Goal: Task Accomplishment & Management: Manage account settings

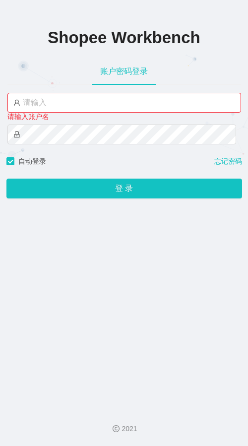
click at [2, 131] on div "Shopee Workbench 账户密码登录 请输入账户名 自动登录 忘记密码 登 录" at bounding box center [124, 200] width 248 height 400
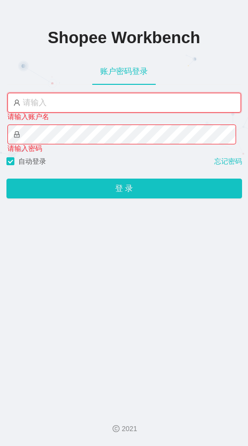
click at [32, 106] on input "text" at bounding box center [124, 103] width 234 height 20
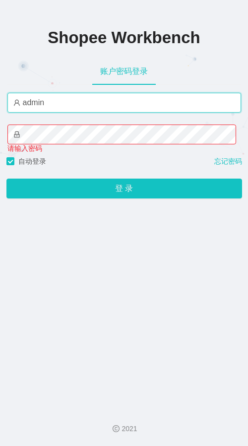
type input "admin"
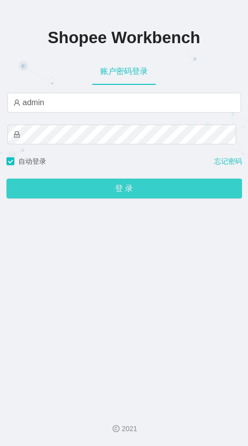
click at [127, 195] on button "登 录" at bounding box center [124, 189] width 236 height 20
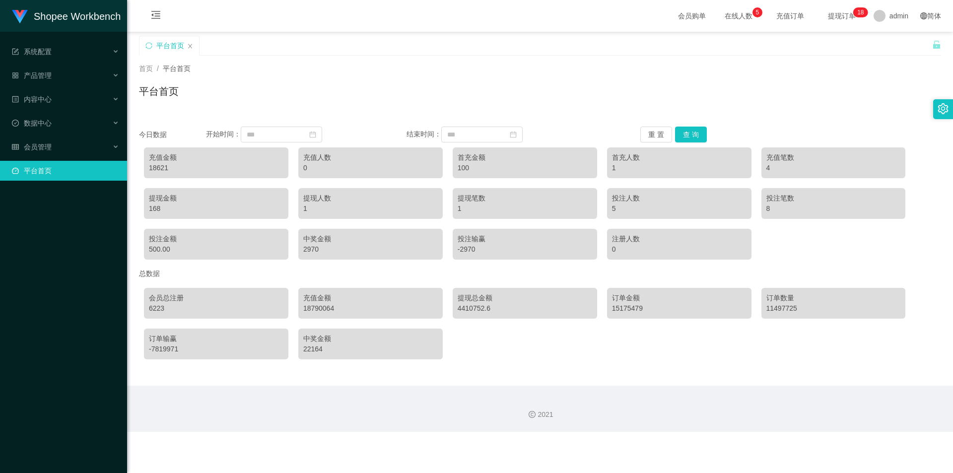
drag, startPoint x: 638, startPoint y: 387, endPoint x: 600, endPoint y: 357, distance: 48.8
click at [248, 387] on div "2021" at bounding box center [540, 409] width 826 height 46
click at [41, 75] on span "产品管理" at bounding box center [32, 75] width 40 height 8
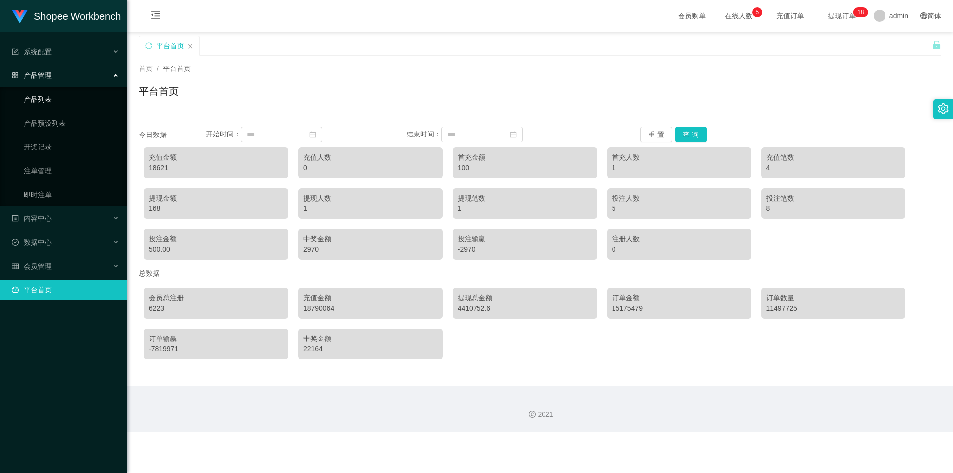
click at [45, 95] on link "产品列表" at bounding box center [71, 99] width 95 height 20
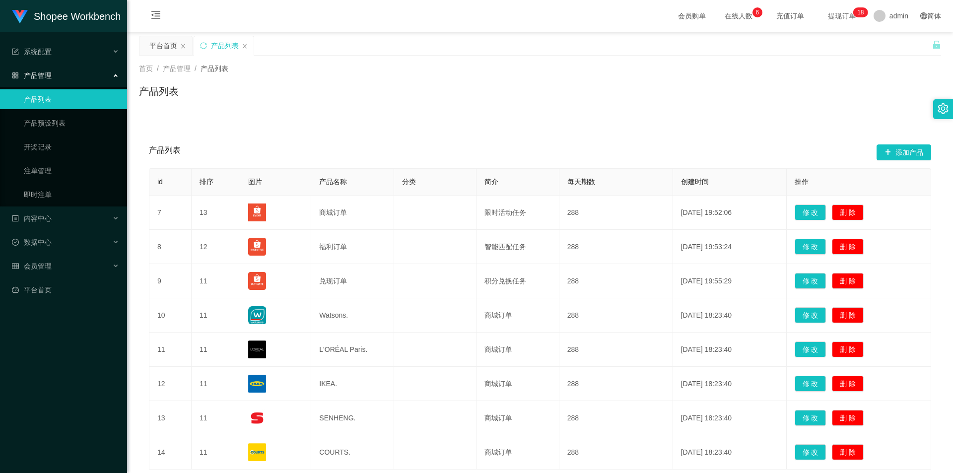
click at [47, 76] on span "产品管理" at bounding box center [32, 75] width 40 height 8
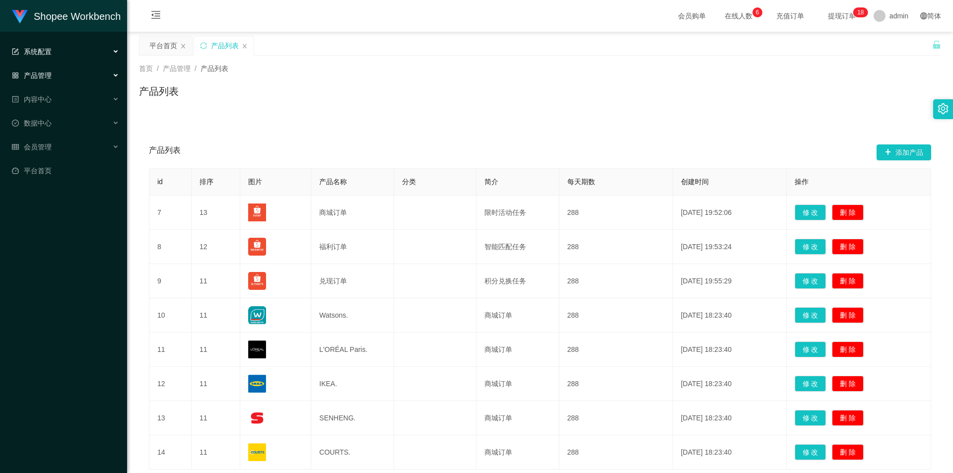
click at [45, 53] on span "系统配置" at bounding box center [32, 52] width 40 height 8
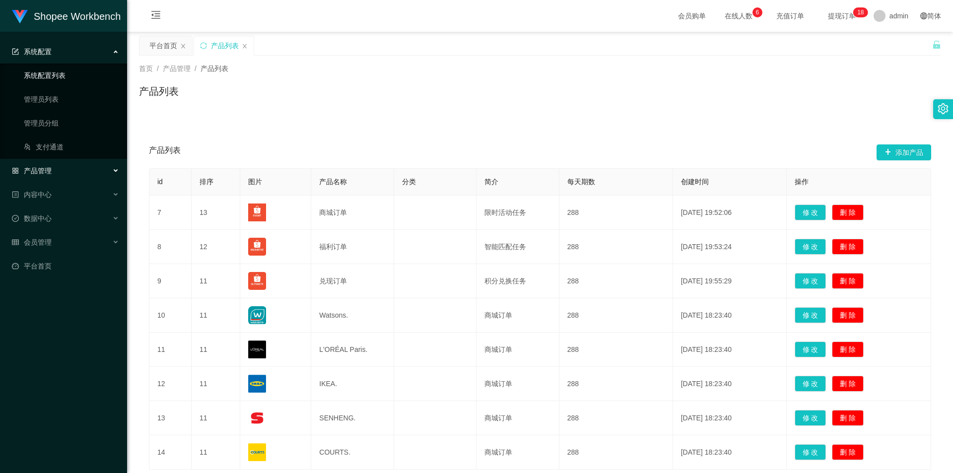
click at [53, 77] on link "系统配置列表" at bounding box center [71, 76] width 95 height 20
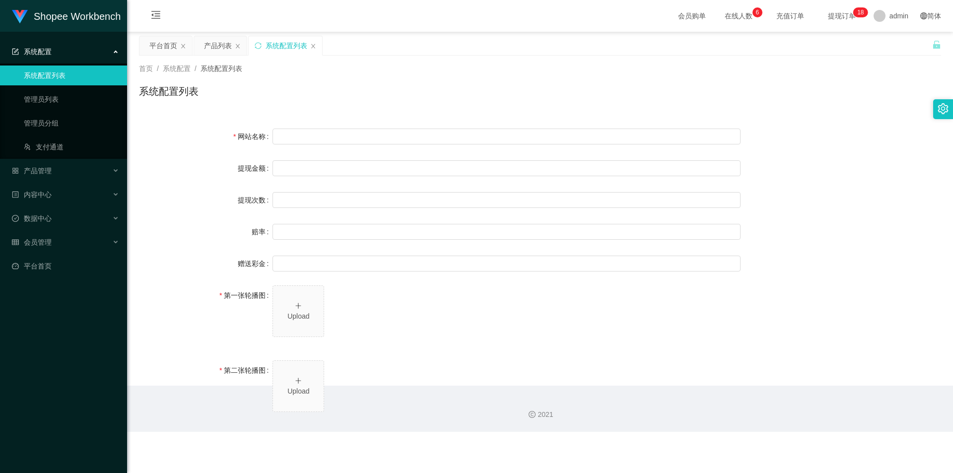
type input "Shopee Workbench"
type input "10"
type input "1000000"
type input "100"
type input "0"
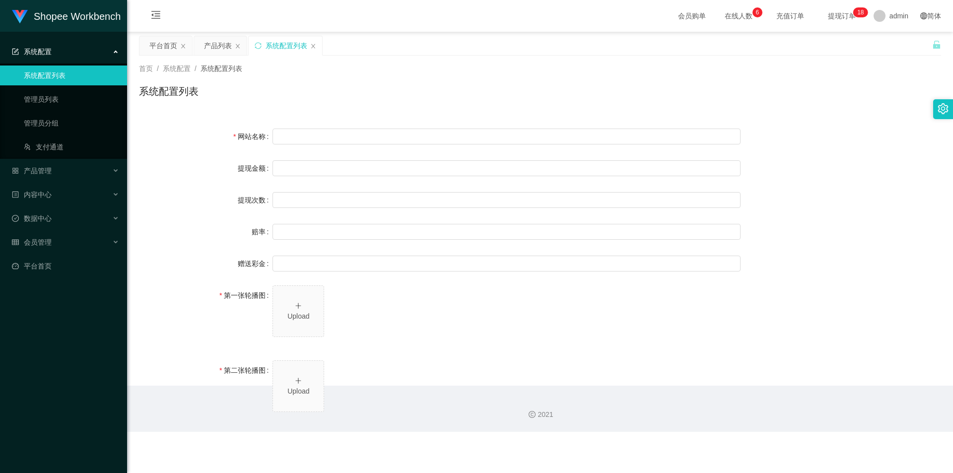
type input "[URL][DOMAIN_NAME]"
type input "平台工作台使用规则"
type input "为保障用户权益及平台运营秩序，请您严格遵守以下工作台使用规范："
type input "一、提现规则 最低提现限制：工作台账户积分满 10 积分后方可申请提现。"
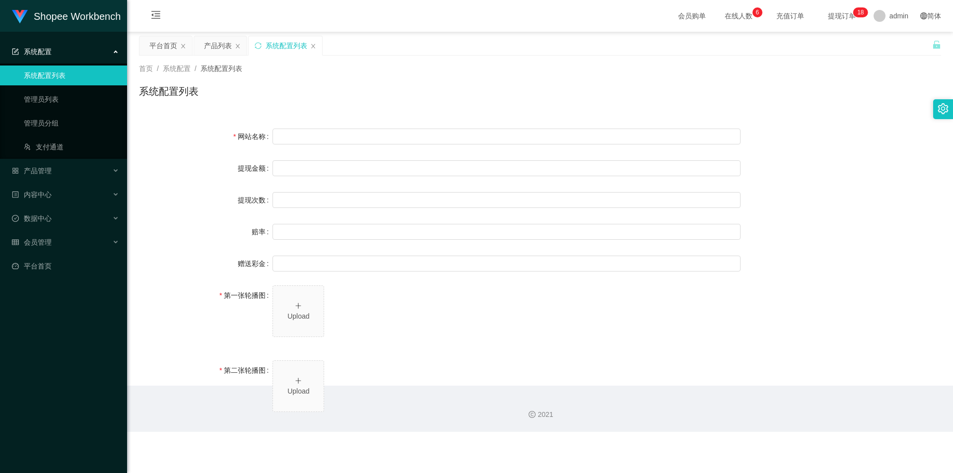
type input "二、积分管理 首次高额积分提醒：当工作台账户积分首次超过 5,000 积分时，请联系活动经理进行提现。用户需联系平台活动经理进行手动审核及分笔提现。"
type input "三、任务接单规范 下单须知："
type input "所有任务需严格按照平台活动经理的指导流程进行操作。"
type input "严禁私下接单、绕过系统或通过非官方渠道接单（如通过个人账号、自行匹配等方式）。"
type input "·违规操作可能导致任务失败，并视情节冻结工作台账户或永久封禁账号。"
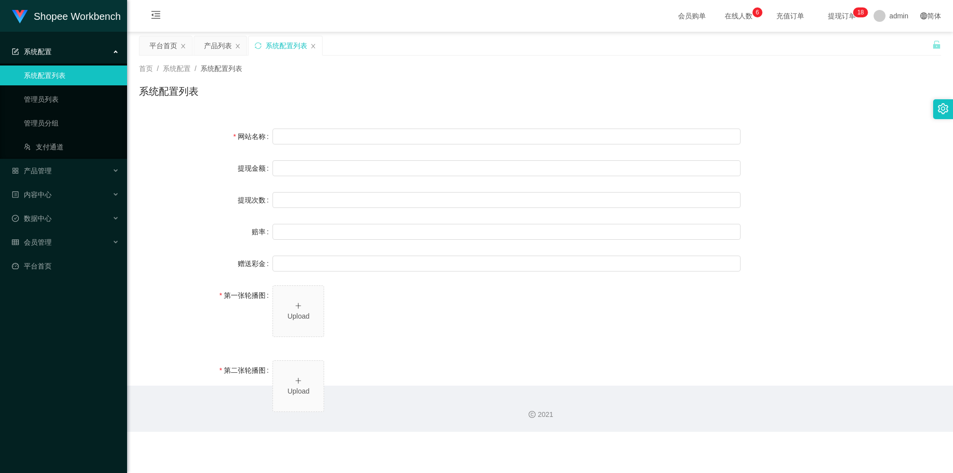
type input "系统任务对接要求："
type input "若未按指导流程操作或擅自修改操作步骤，系统将无法正确识别并分配任务，导致任务失败。"
type input "·因此类行为造成损失，平台将不予补偿，且有权限制或终止用户账号的工作权限。"
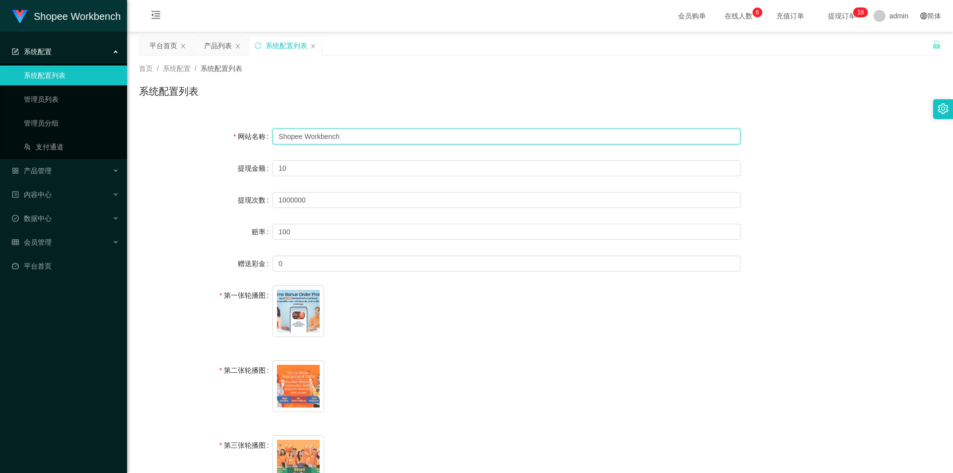
drag, startPoint x: 343, startPoint y: 137, endPoint x: 259, endPoint y: 133, distance: 84.0
click at [248, 133] on div "网站名称 Shopee Workbench" at bounding box center [540, 137] width 802 height 20
type input "x"
click at [248, 136] on input "七天任务台" at bounding box center [507, 137] width 468 height 16
click at [248, 165] on input "10" at bounding box center [507, 168] width 468 height 16
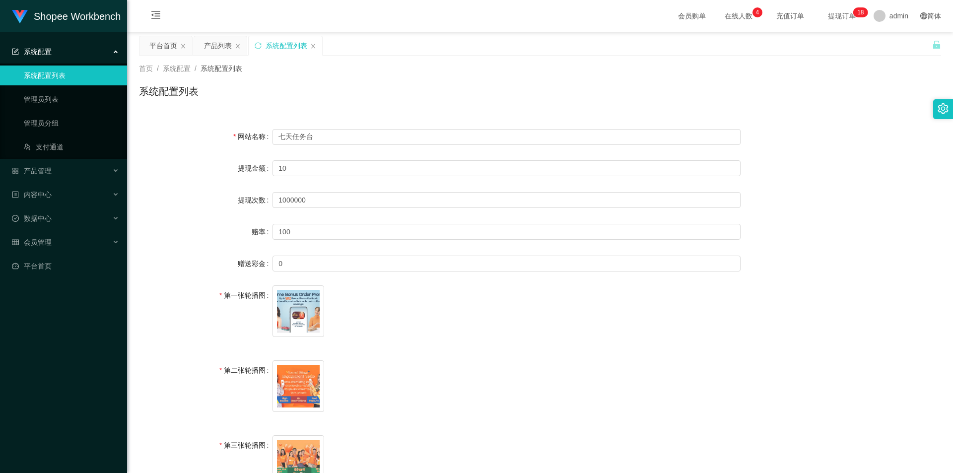
click at [248, 110] on div at bounding box center [943, 109] width 20 height 20
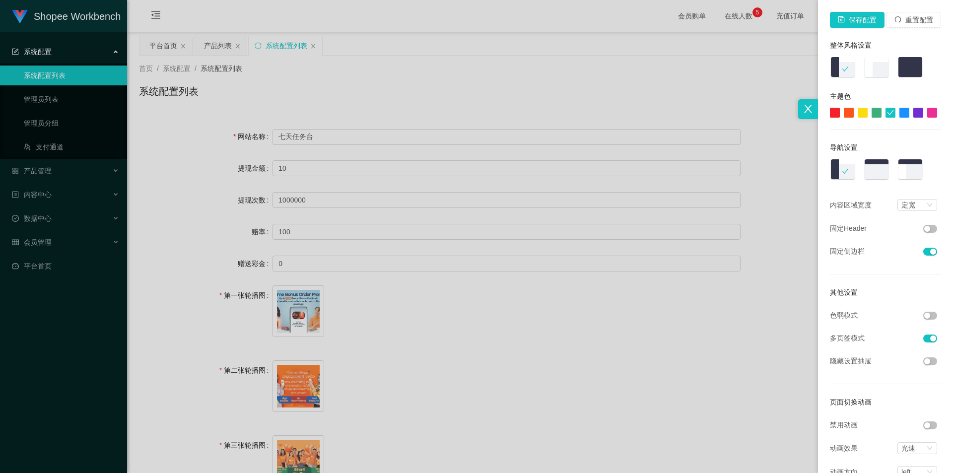
click at [248, 84] on div at bounding box center [476, 236] width 953 height 473
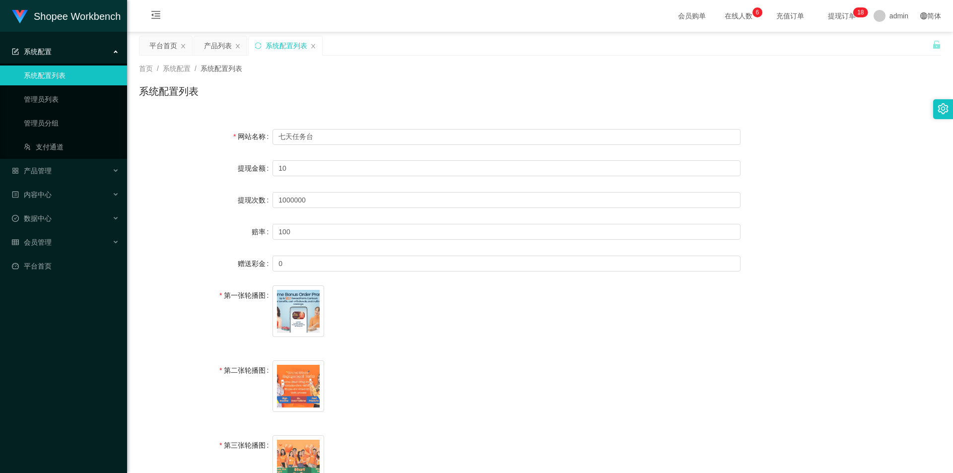
click at [248, 93] on div "系统配置列表" at bounding box center [540, 95] width 802 height 23
click at [248, 98] on div "系统配置列表" at bounding box center [540, 95] width 802 height 23
click at [248, 103] on div "系统配置列表" at bounding box center [540, 95] width 802 height 23
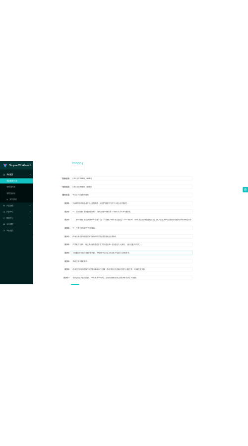
scroll to position [678, 0]
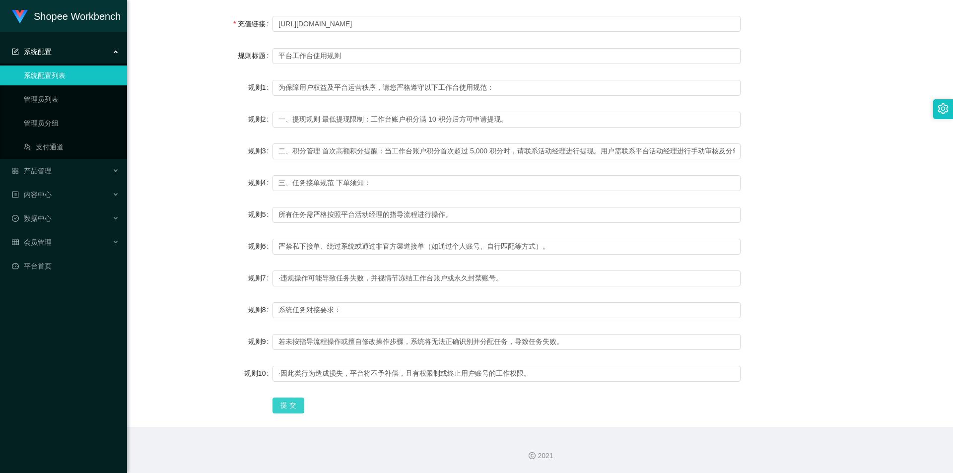
click at [248, 400] on button "提 交" at bounding box center [289, 406] width 32 height 16
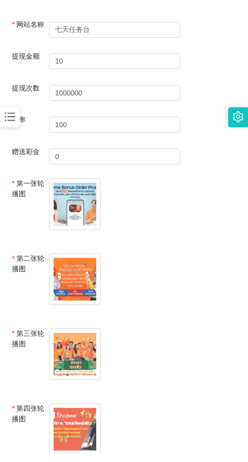
scroll to position [0, 0]
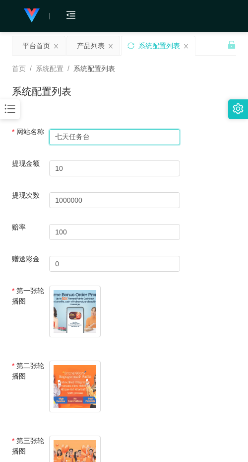
click at [67, 137] on input "七天任务台" at bounding box center [114, 137] width 131 height 16
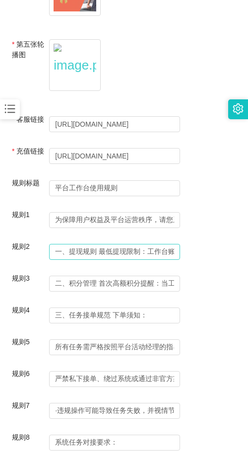
scroll to position [689, 0]
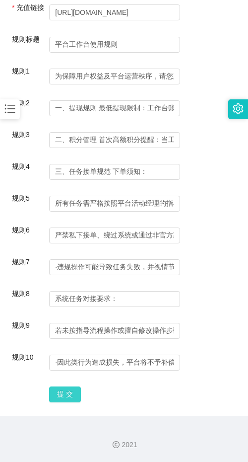
type input "任务台"
click at [70, 392] on button "提 交" at bounding box center [65, 394] width 32 height 16
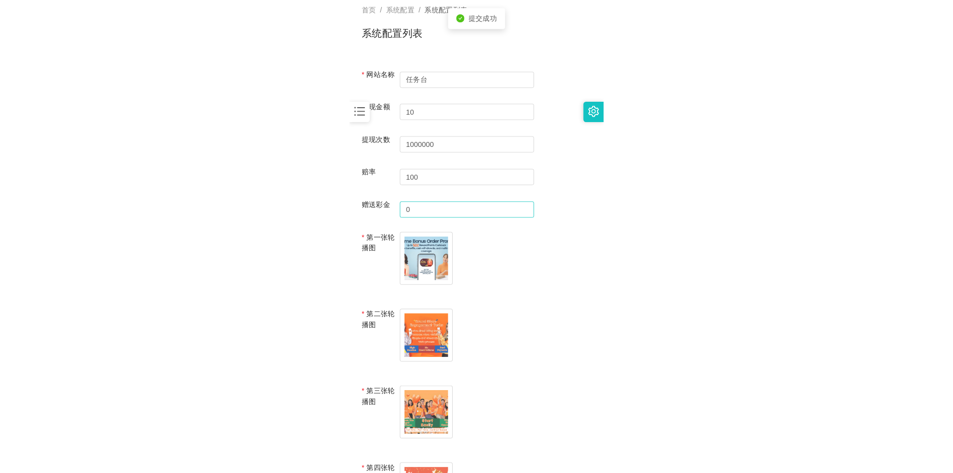
scroll to position [0, 0]
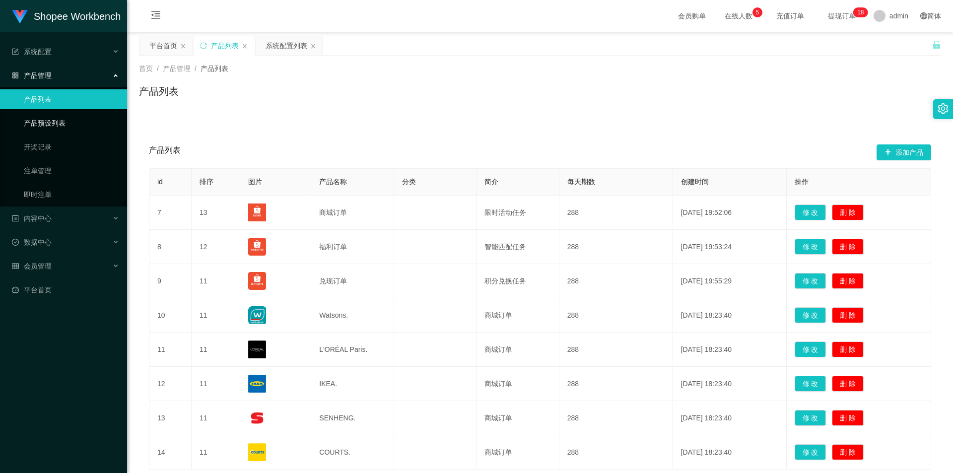
click at [31, 122] on link "产品预设列表" at bounding box center [71, 123] width 95 height 20
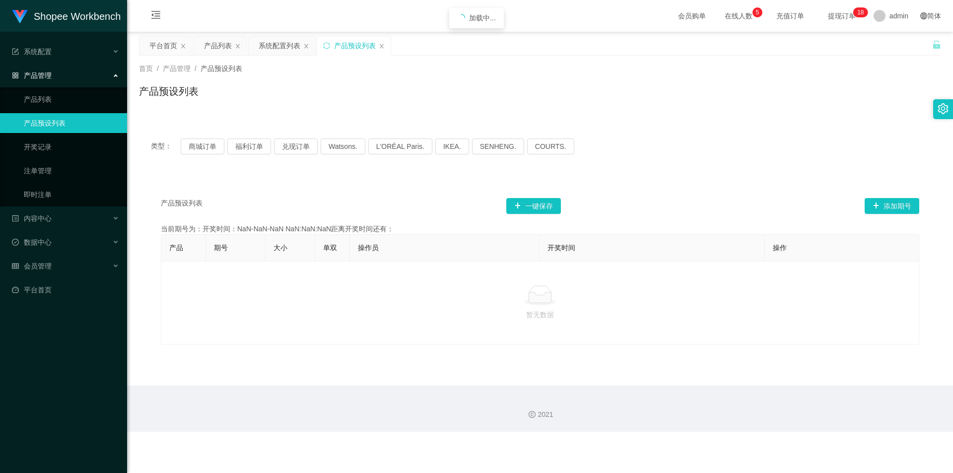
click at [48, 88] on ul "产品列表 产品预设列表 开奖记录 注单管理 即时注单" at bounding box center [63, 146] width 127 height 119
click at [45, 95] on link "产品列表" at bounding box center [71, 99] width 95 height 20
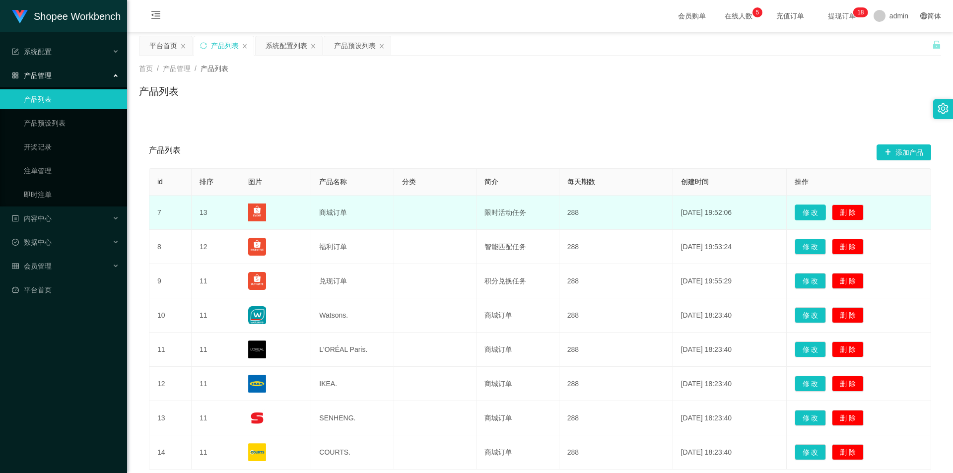
click at [248, 214] on button "修 改" at bounding box center [811, 213] width 32 height 16
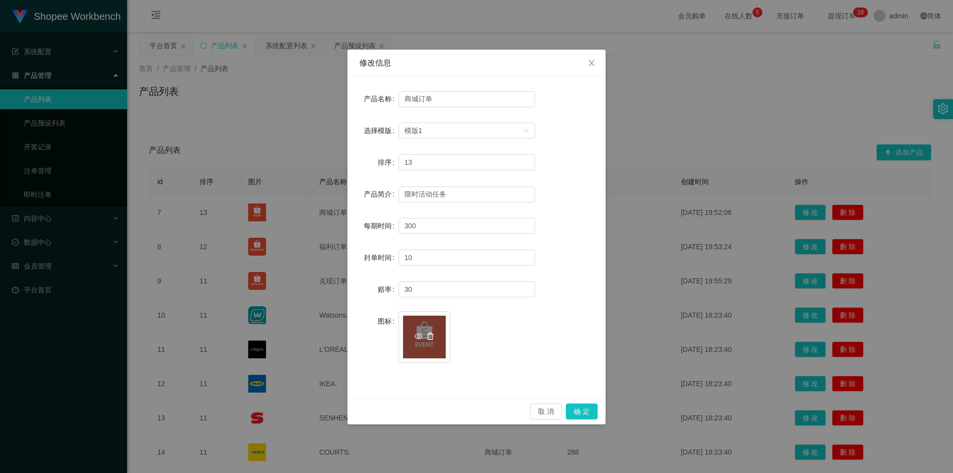
click at [248, 336] on icon "图标: delete" at bounding box center [430, 337] width 8 height 8
click at [248, 329] on div "上传" at bounding box center [424, 337] width 43 height 21
click at [248, 412] on button "确 定" at bounding box center [582, 412] width 32 height 16
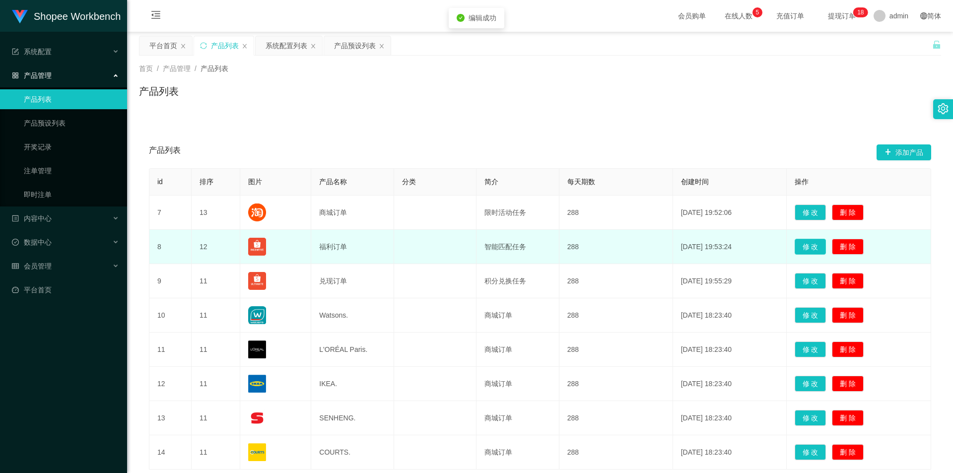
click at [248, 244] on button "修 改" at bounding box center [811, 247] width 32 height 16
type input "福利订单"
type input "12"
type input "智能匹配任务"
type input "50"
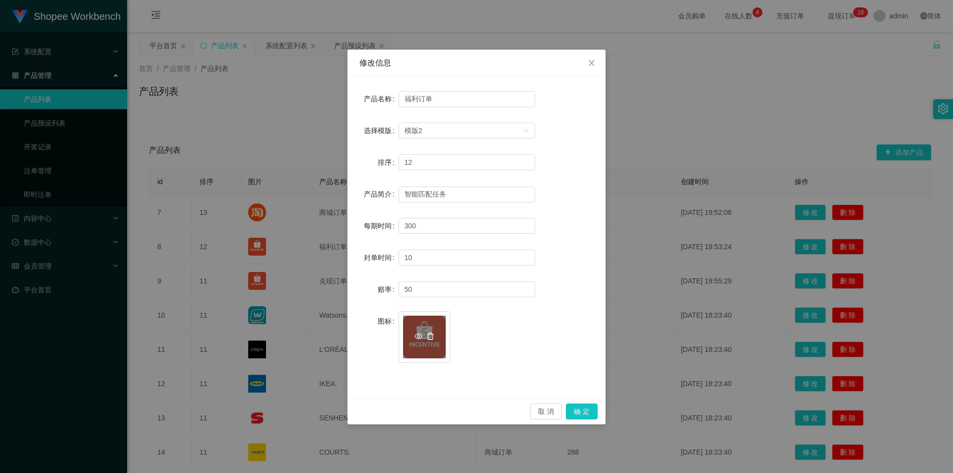
click at [248, 333] on icon "图标: delete" at bounding box center [430, 337] width 8 height 8
click at [248, 339] on div "上传" at bounding box center [424, 342] width 43 height 10
click at [248, 411] on button "确 定" at bounding box center [582, 412] width 32 height 16
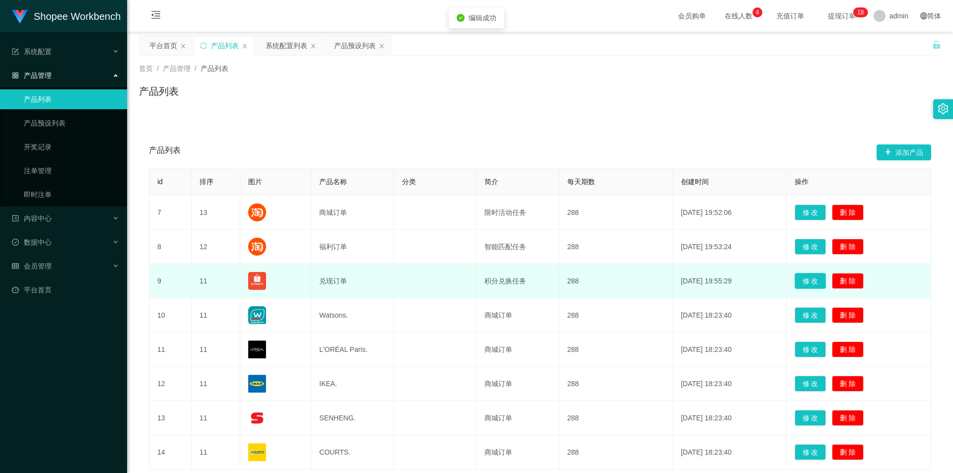
click at [248, 285] on button "修 改" at bounding box center [811, 281] width 32 height 16
type input "兑现订单"
type input "11"
type input "积分兑换任务"
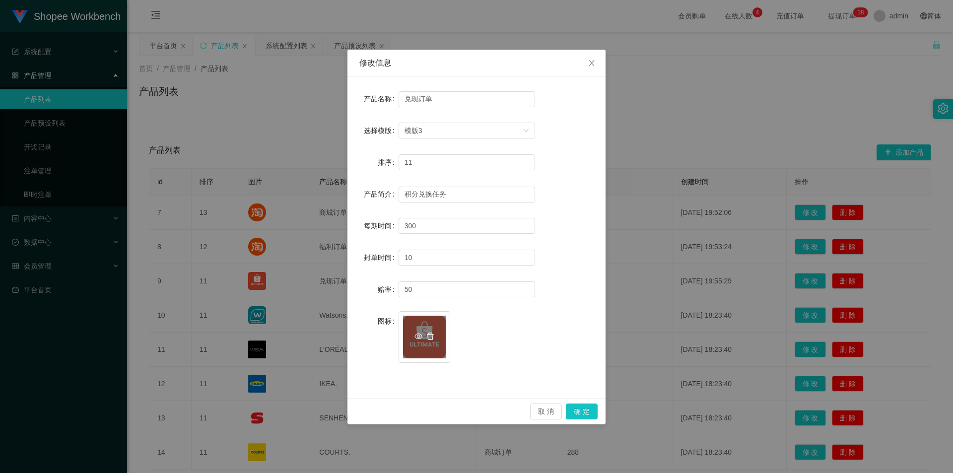
click at [248, 335] on icon "图标: delete" at bounding box center [430, 336] width 7 height 7
click at [248, 332] on icon "图标: plus" at bounding box center [423, 331] width 5 height 0
click at [248, 405] on button "确 定" at bounding box center [582, 412] width 32 height 16
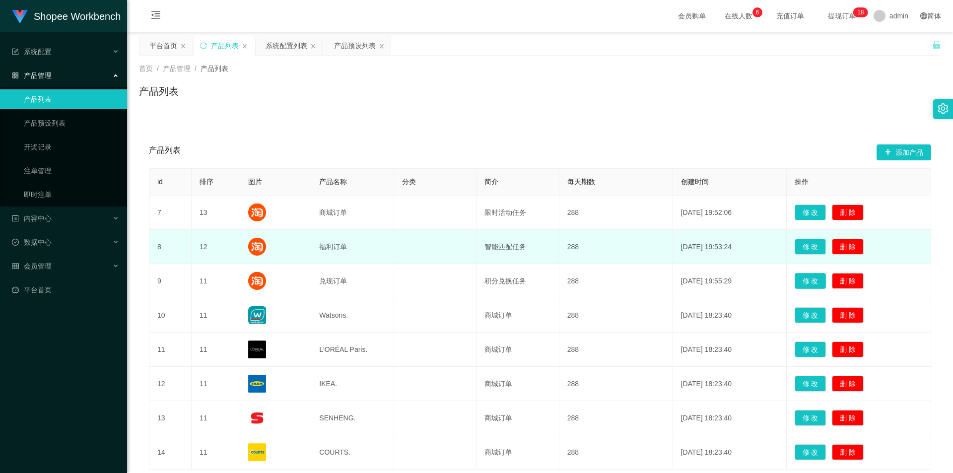
scroll to position [74, 0]
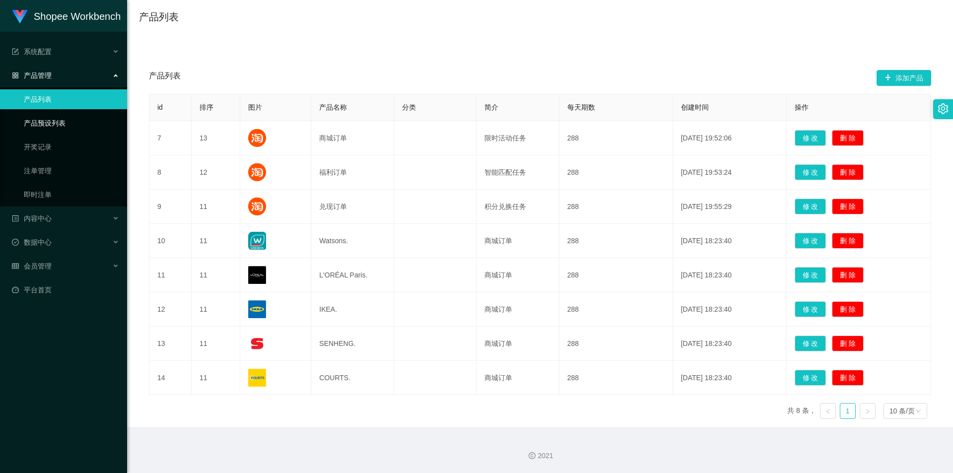
click at [44, 129] on link "产品预设列表" at bounding box center [71, 123] width 95 height 20
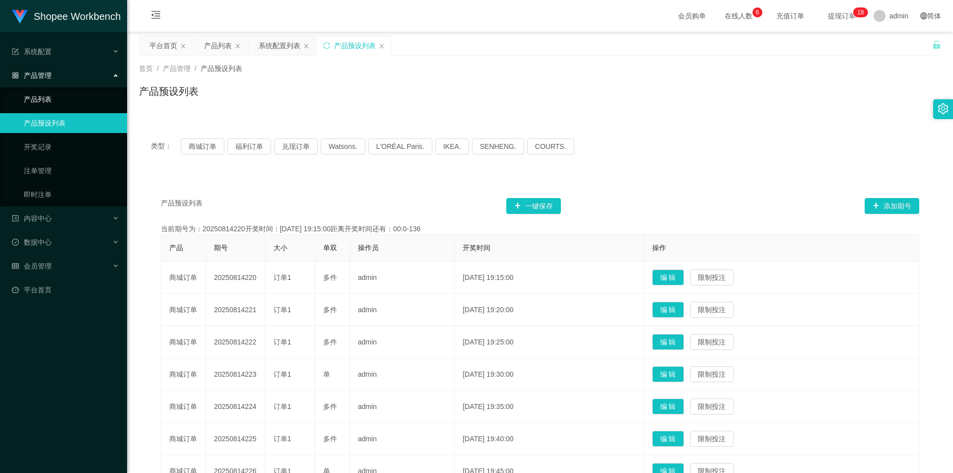
click at [38, 100] on link "产品列表" at bounding box center [71, 99] width 95 height 20
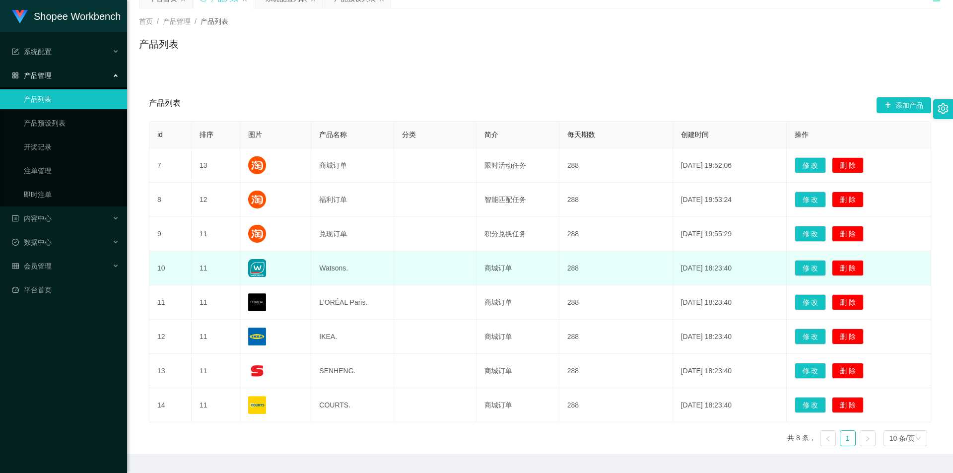
scroll to position [74, 0]
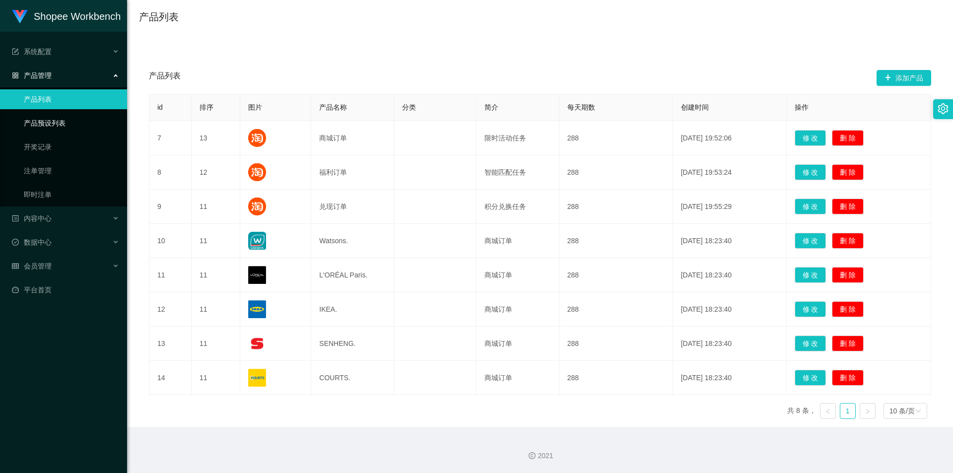
click at [39, 123] on link "产品预设列表" at bounding box center [71, 123] width 95 height 20
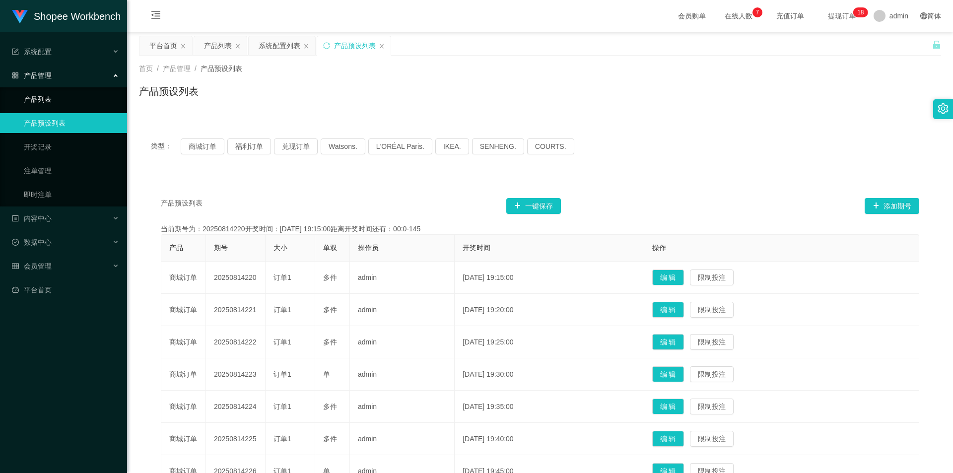
click at [55, 97] on link "产品列表" at bounding box center [71, 99] width 95 height 20
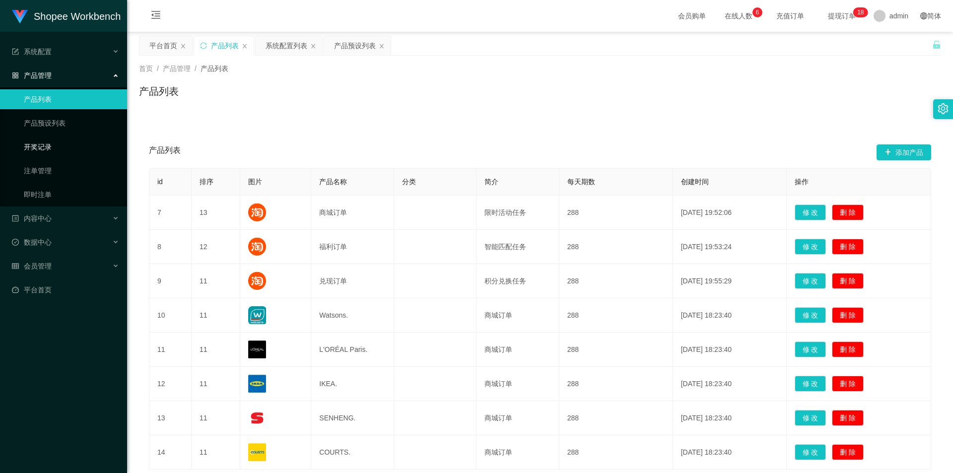
click at [54, 141] on link "开奖记录" at bounding box center [71, 147] width 95 height 20
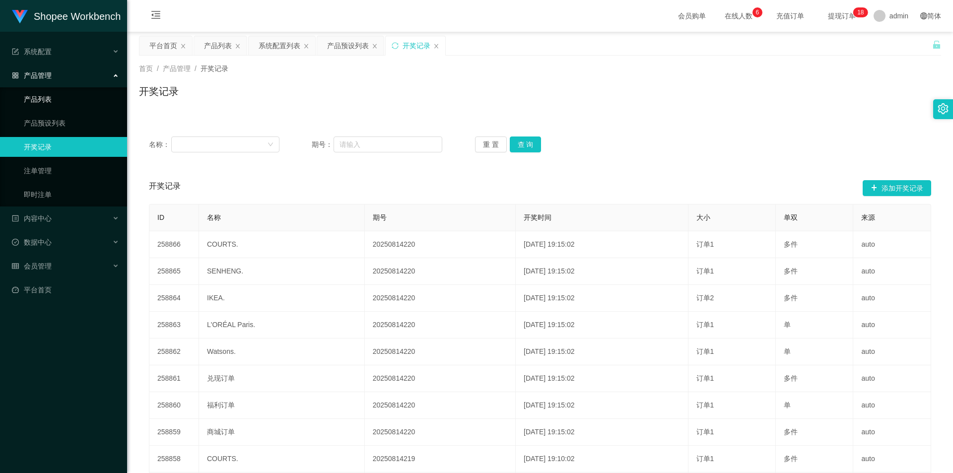
click at [49, 98] on link "产品列表" at bounding box center [71, 99] width 95 height 20
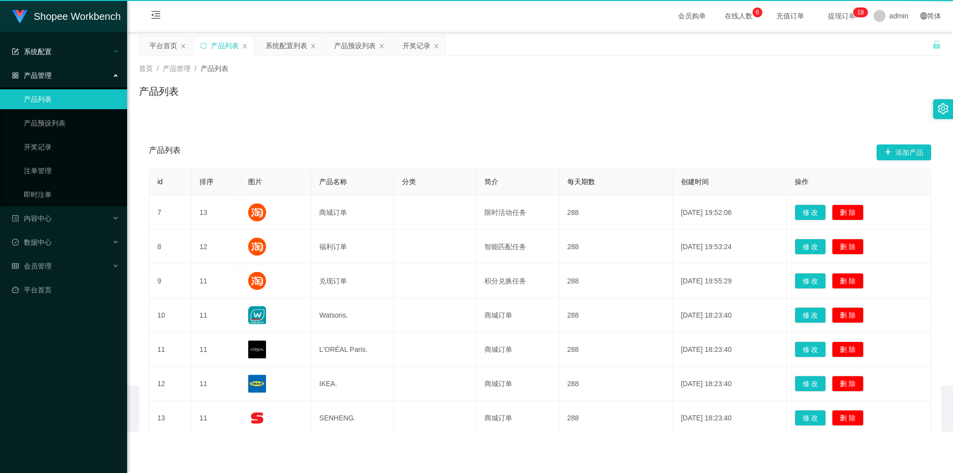
click at [54, 51] on div "系统配置" at bounding box center [63, 52] width 127 height 20
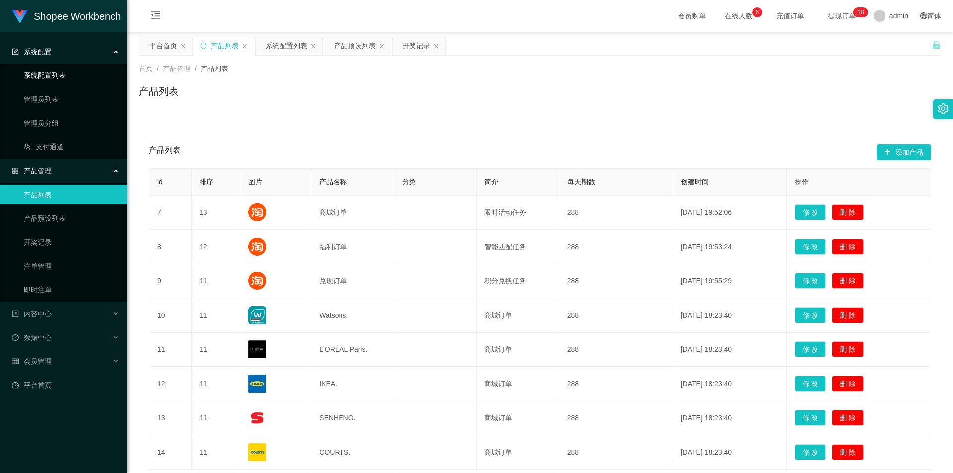
click at [54, 78] on link "系统配置列表" at bounding box center [71, 76] width 95 height 20
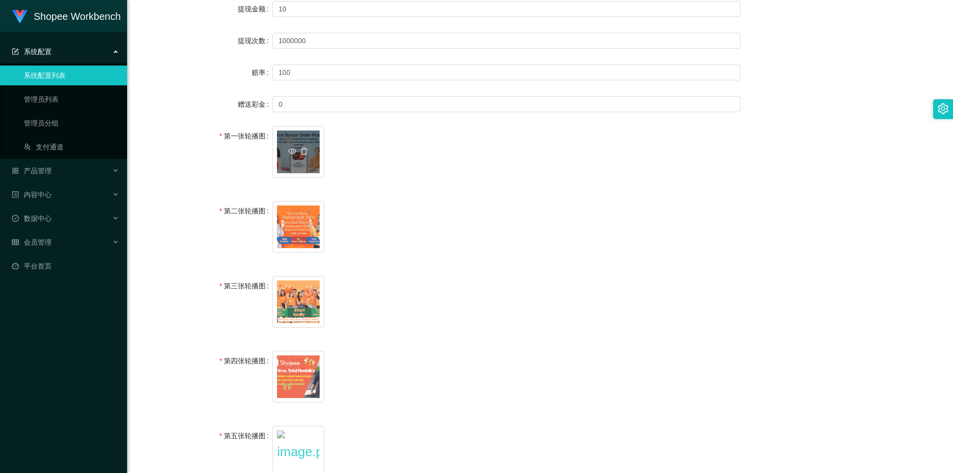
scroll to position [149, 0]
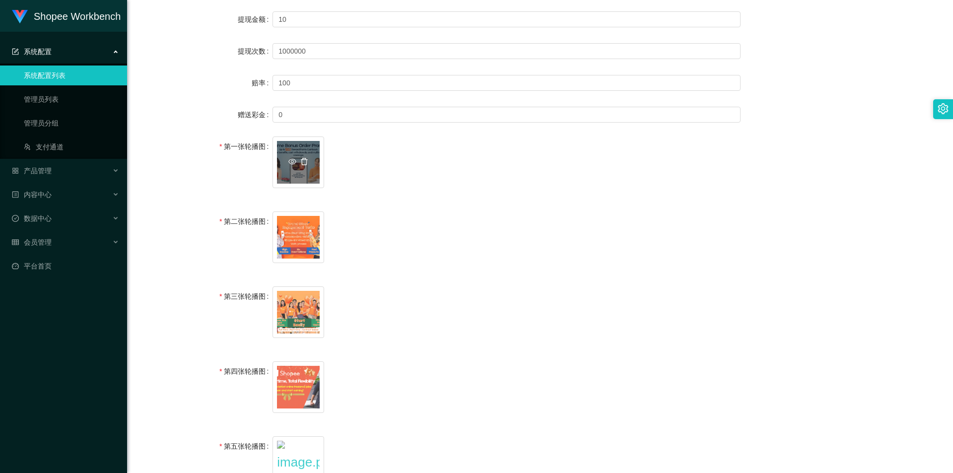
click at [248, 159] on icon "图标: delete" at bounding box center [304, 162] width 8 height 8
click at [248, 233] on icon "图标: delete" at bounding box center [304, 237] width 8 height 8
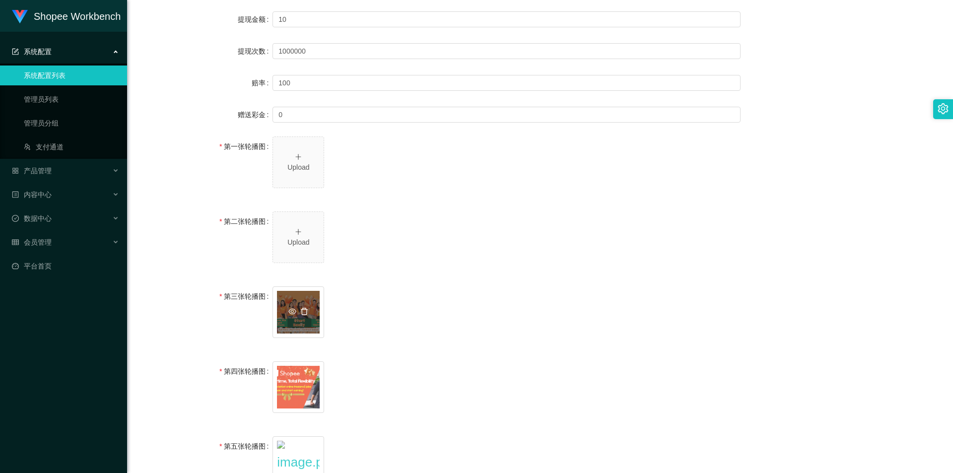
click at [248, 311] on icon "图标: delete" at bounding box center [304, 311] width 7 height 7
click at [248, 387] on icon "图标: delete" at bounding box center [304, 387] width 8 height 8
click at [248, 156] on div "Upload" at bounding box center [298, 162] width 43 height 21
click at [248, 154] on icon "图标: plus" at bounding box center [298, 156] width 7 height 7
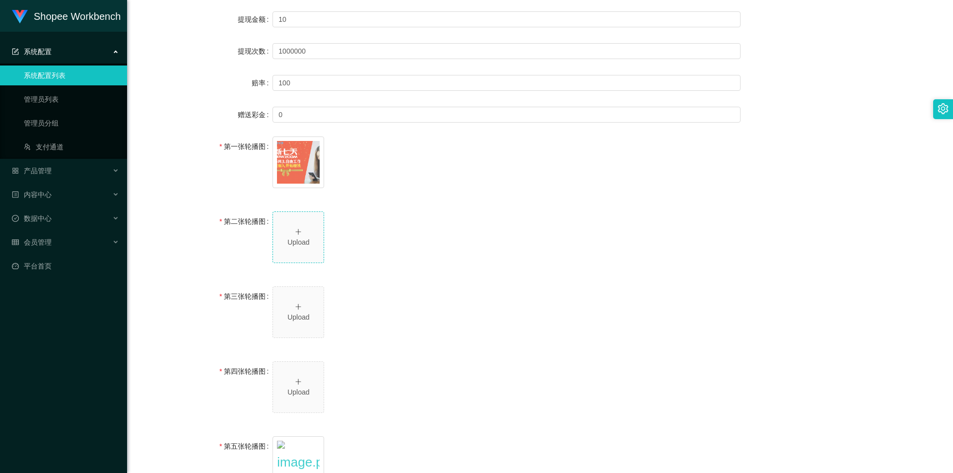
click at [248, 231] on icon "图标: plus" at bounding box center [298, 231] width 7 height 7
click at [248, 310] on icon "图标: plus" at bounding box center [298, 306] width 7 height 7
click at [248, 310] on icon "图标: eye-o" at bounding box center [292, 312] width 8 height 8
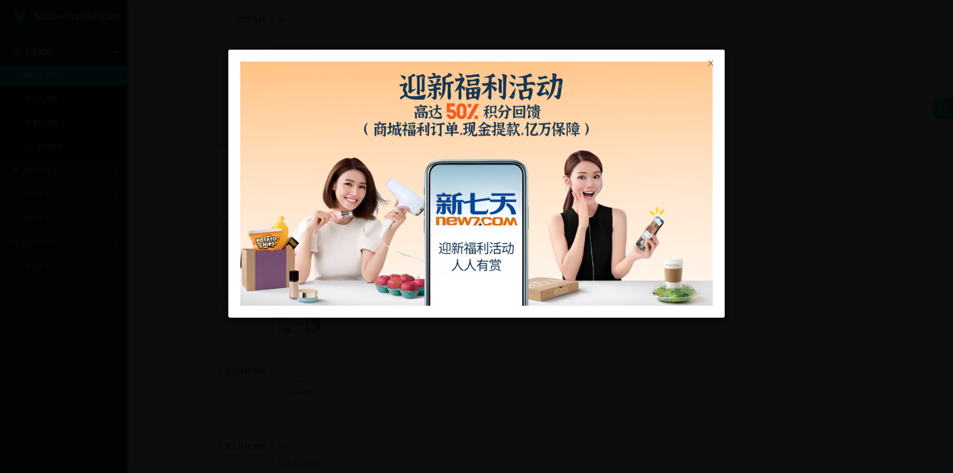
click at [248, 351] on div at bounding box center [476, 236] width 953 height 473
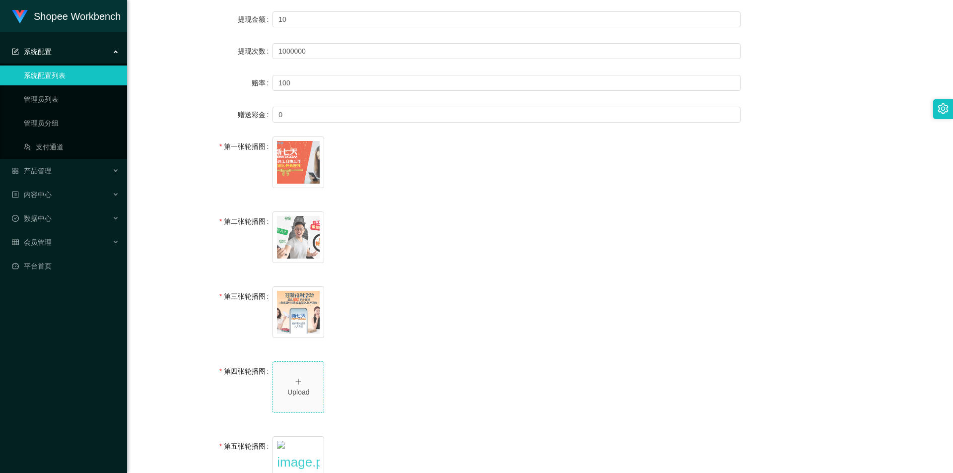
click at [248, 377] on div "Upload" at bounding box center [298, 387] width 43 height 21
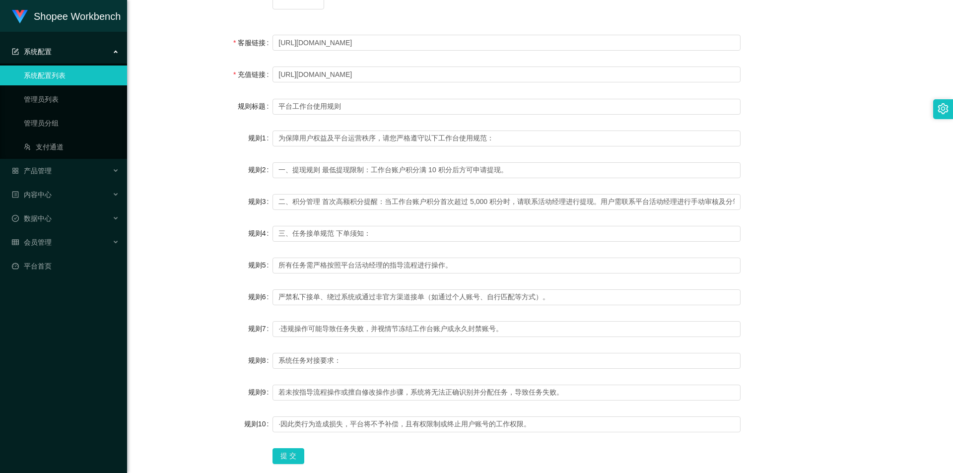
scroll to position [678, 0]
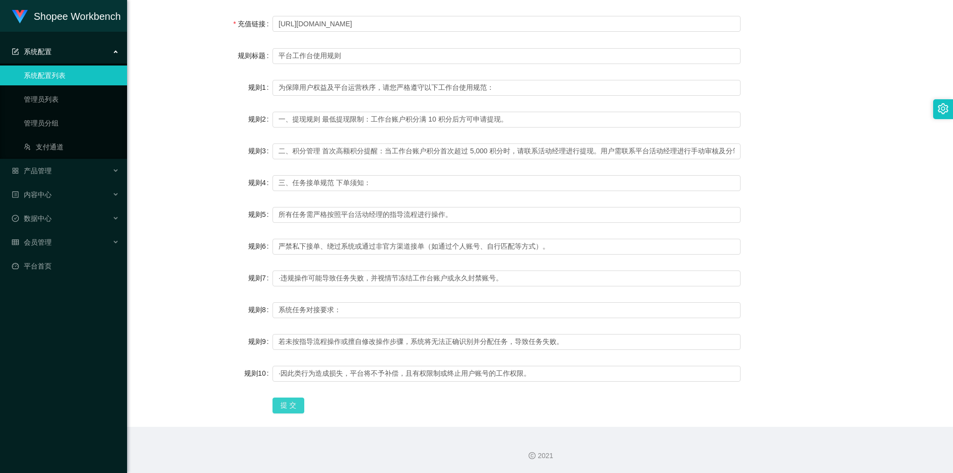
click at [248, 407] on button "提 交" at bounding box center [289, 406] width 32 height 16
